Goal: Check status

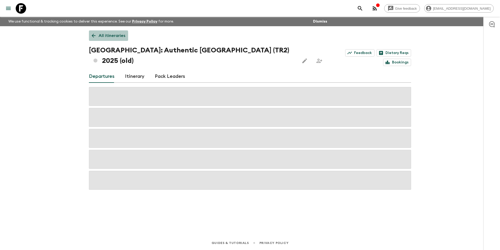
click at [93, 38] on icon at bounding box center [94, 36] width 6 height 6
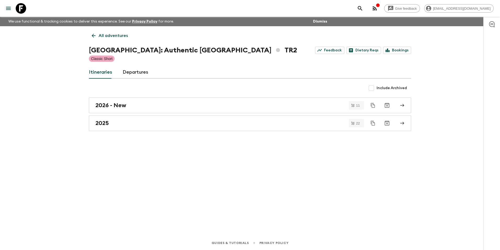
click at [93, 38] on icon at bounding box center [94, 36] width 6 height 6
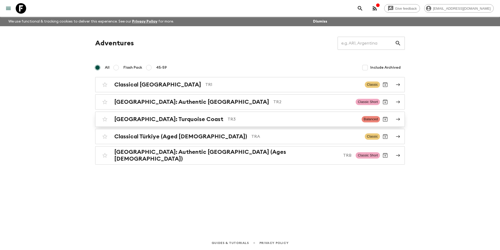
click at [125, 121] on h2 "[GEOGRAPHIC_DATA]: Turquoise Coast" at bounding box center [168, 119] width 109 height 7
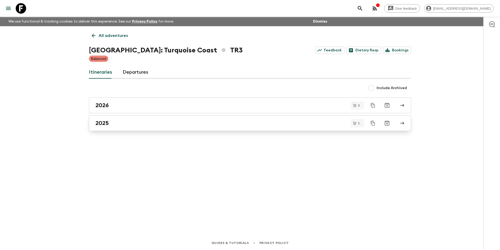
click at [124, 124] on div "2025" at bounding box center [245, 123] width 299 height 7
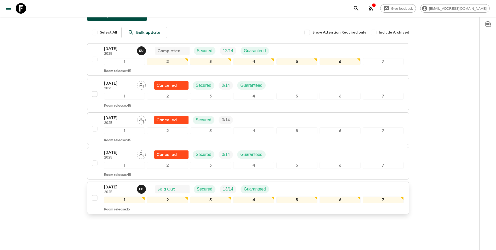
scroll to position [80, 0]
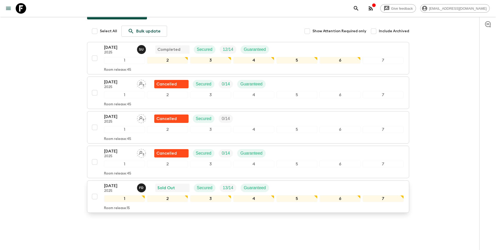
click at [299, 182] on div "[DATE] 2025 F D Sold Out Secured 13 / 14 Guaranteed" at bounding box center [254, 187] width 300 height 10
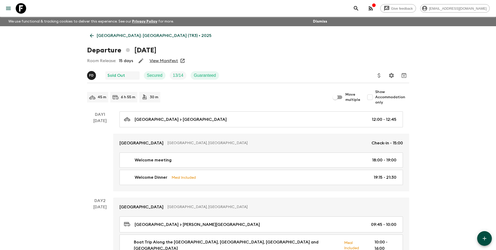
click at [164, 60] on link "View Manifest" at bounding box center [164, 60] width 29 height 5
